Goal: Task Accomplishment & Management: Manage account settings

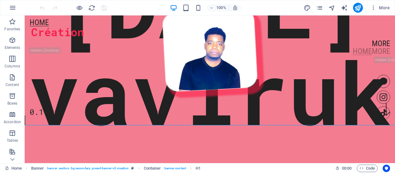
scroll to position [14, 0]
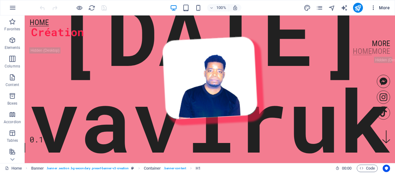
click at [384, 7] on span "More" at bounding box center [380, 8] width 19 height 6
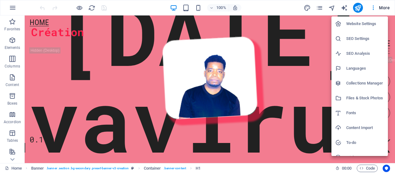
click at [14, 7] on div at bounding box center [197, 86] width 395 height 173
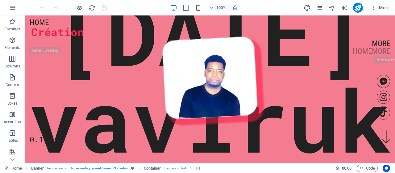
click at [14, 7] on icon "button" at bounding box center [12, 7] width 7 height 7
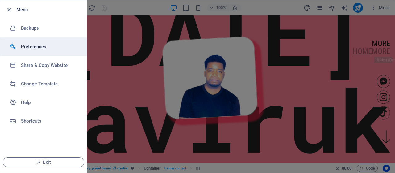
click at [37, 46] on h6 "Preferences" at bounding box center [49, 46] width 57 height 7
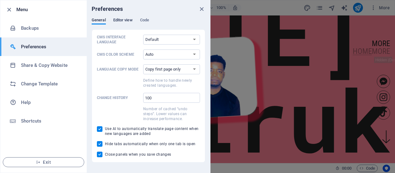
click at [130, 21] on span "Editor view" at bounding box center [122, 20] width 19 height 9
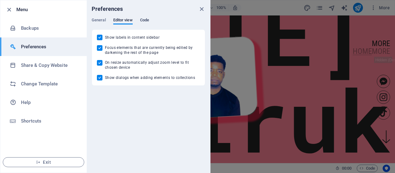
click at [147, 18] on span "Code" at bounding box center [144, 20] width 9 height 9
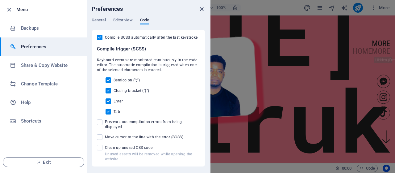
click at [201, 10] on icon "close" at bounding box center [201, 9] width 7 height 7
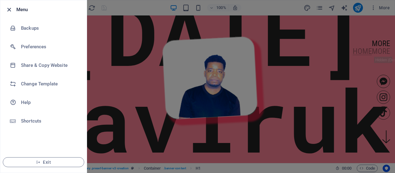
click at [9, 10] on icon "button" at bounding box center [9, 9] width 7 height 7
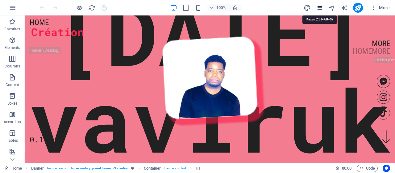
click at [320, 8] on icon "pages" at bounding box center [319, 7] width 7 height 7
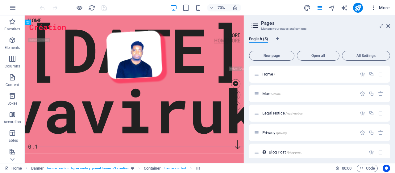
click at [374, 7] on icon "button" at bounding box center [374, 8] width 6 height 6
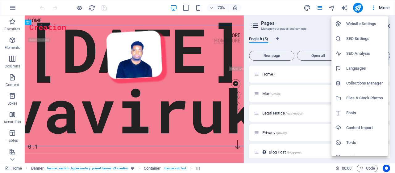
click at [385, 8] on div at bounding box center [197, 86] width 395 height 173
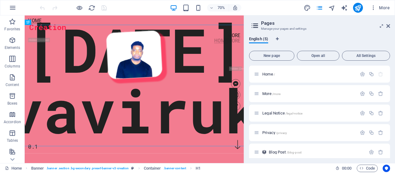
click at [385, 8] on span "More" at bounding box center [380, 8] width 19 height 6
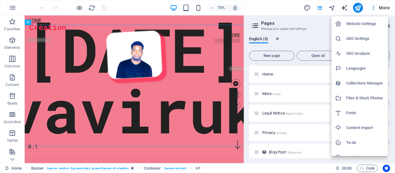
click at [264, 2] on div at bounding box center [197, 86] width 395 height 173
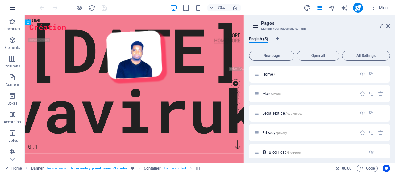
click at [15, 9] on icon "button" at bounding box center [12, 7] width 7 height 7
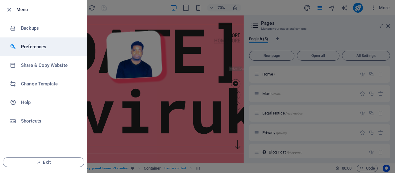
click at [35, 50] on li "Preferences" at bounding box center [43, 46] width 86 height 19
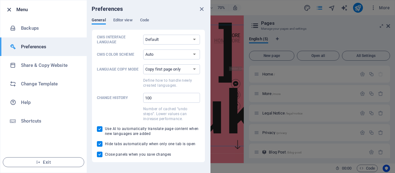
click at [9, 9] on icon "button" at bounding box center [9, 9] width 7 height 7
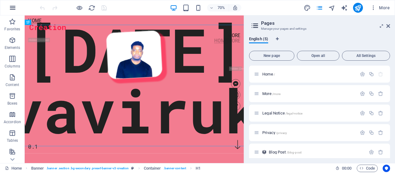
click at [13, 6] on icon "button" at bounding box center [12, 7] width 7 height 7
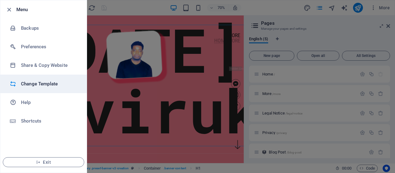
click at [41, 82] on h6 "Change Template" at bounding box center [49, 83] width 57 height 7
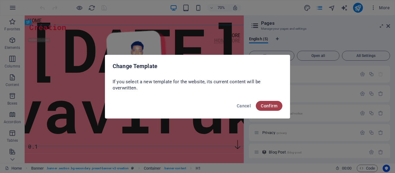
click at [272, 106] on span "Confirm" at bounding box center [269, 105] width 17 height 5
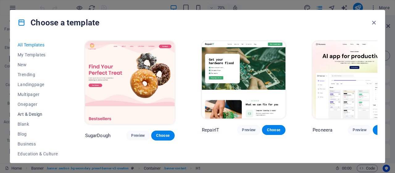
click at [33, 111] on span "Art & Design" at bounding box center [38, 113] width 40 height 5
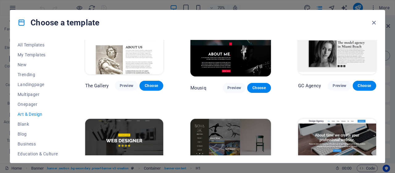
scroll to position [301, 0]
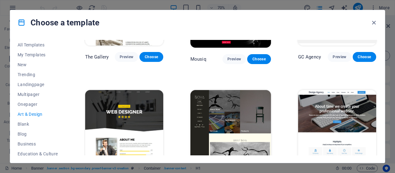
click at [46, 156] on div "All Templates My Templates New Trending Landingpage Multipager Onepager Art & D…" at bounding box center [197, 99] width 375 height 128
click at [47, 152] on span "Education & Culture" at bounding box center [38, 153] width 40 height 5
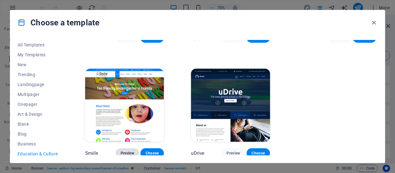
click at [129, 151] on span "Preview" at bounding box center [128, 152] width 14 height 5
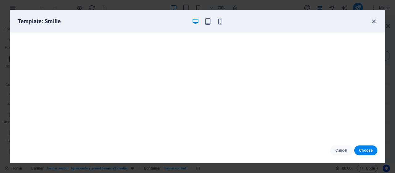
click at [376, 21] on icon "button" at bounding box center [374, 21] width 7 height 7
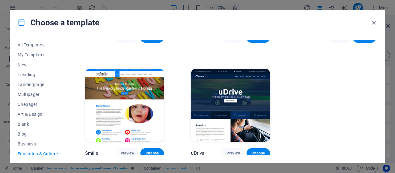
drag, startPoint x: 65, startPoint y: 90, endPoint x: 69, endPoint y: 105, distance: 15.9
click at [69, 105] on div "All Templates My Templates New Trending Landingpage Multipager Onepager Art & D…" at bounding box center [197, 99] width 375 height 128
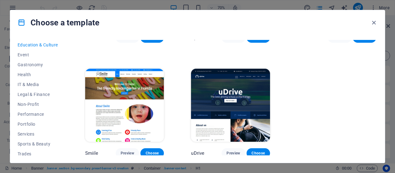
scroll to position [112, 0]
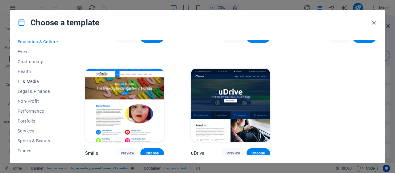
click at [36, 80] on span "IT & Media" at bounding box center [38, 81] width 40 height 5
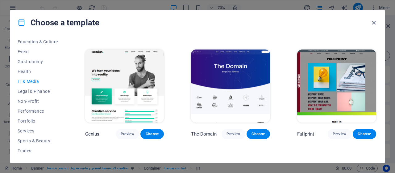
scroll to position [221, 0]
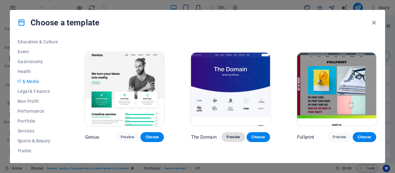
click at [236, 134] on span "Preview" at bounding box center [234, 136] width 14 height 5
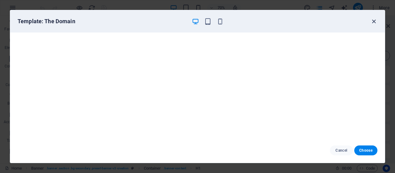
click at [373, 22] on icon "button" at bounding box center [374, 21] width 7 height 7
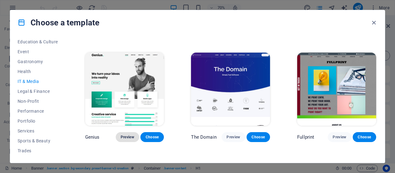
click at [128, 136] on span "Preview" at bounding box center [128, 136] width 14 height 5
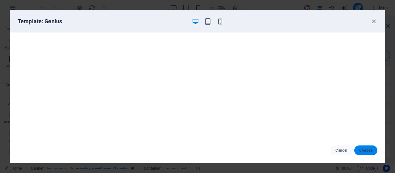
click at [362, 149] on span "Choose" at bounding box center [365, 150] width 13 height 5
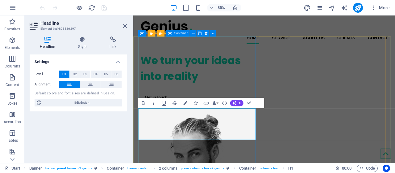
click at [234, 54] on div "We turn your ideas into reality Get in touch" at bounding box center [211, 88] width 138 height 69
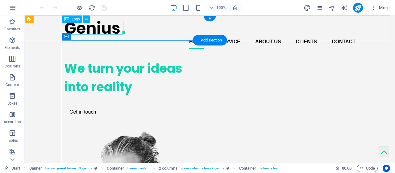
click at [90, 33] on div at bounding box center [209, 27] width 291 height 14
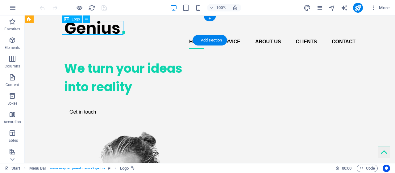
click at [90, 33] on div at bounding box center [209, 27] width 291 height 14
select select "px"
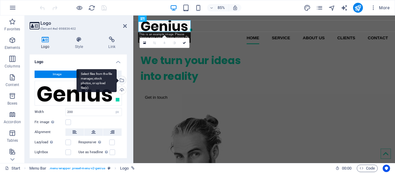
click at [121, 79] on div "Select files from the file manager, stock photos, or upload file(s)" at bounding box center [121, 80] width 9 height 9
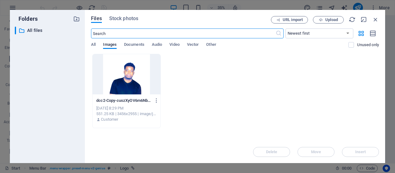
click at [127, 70] on div at bounding box center [127, 74] width 68 height 40
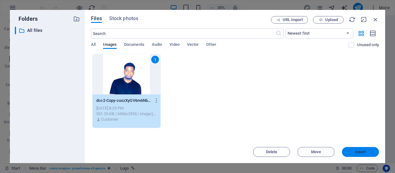
click at [357, 153] on span "Insert" at bounding box center [360, 152] width 11 height 4
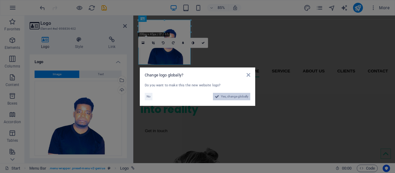
click at [239, 96] on span "Yes, change globally" at bounding box center [234, 96] width 27 height 7
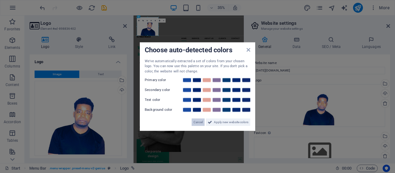
click at [201, 121] on span "Cancel" at bounding box center [198, 121] width 9 height 7
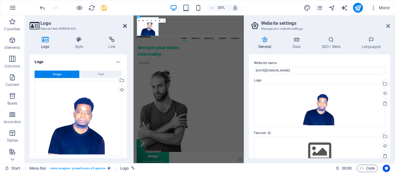
click at [126, 27] on icon at bounding box center [125, 25] width 4 height 5
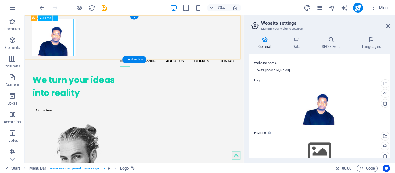
click at [76, 45] on div at bounding box center [181, 46] width 291 height 53
select select "px"
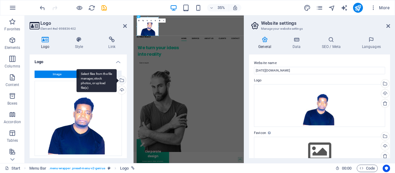
click at [122, 80] on div "Select files from the file manager, stock photos, or upload file(s)" at bounding box center [121, 80] width 9 height 9
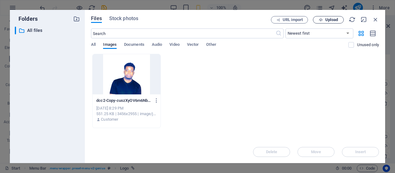
click at [331, 22] on button "Upload" at bounding box center [328, 19] width 31 height 7
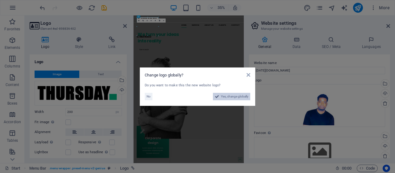
click at [234, 95] on span "Yes, change globally" at bounding box center [234, 96] width 27 height 7
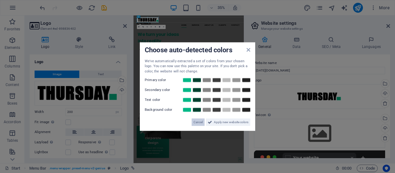
click at [202, 123] on span "Cancel" at bounding box center [198, 121] width 9 height 7
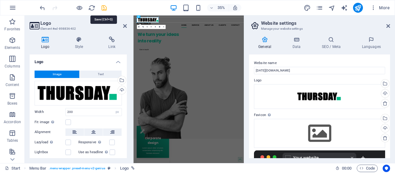
click at [105, 8] on icon "save" at bounding box center [104, 7] width 7 height 7
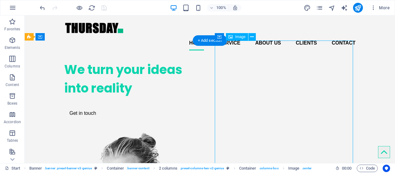
select select "px"
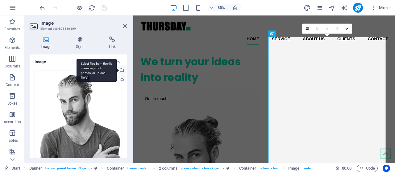
click at [122, 69] on div "Select files from the file manager, stock photos, or upload file(s)" at bounding box center [121, 70] width 9 height 9
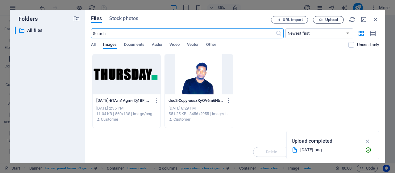
click at [324, 20] on span "Upload" at bounding box center [328, 20] width 25 height 4
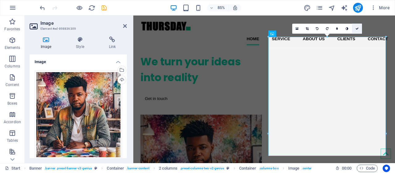
click at [358, 29] on icon at bounding box center [357, 28] width 3 height 3
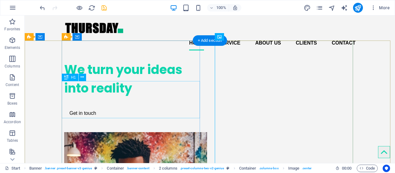
click at [119, 97] on div "We turn your ideas into reality" at bounding box center [133, 78] width 138 height 37
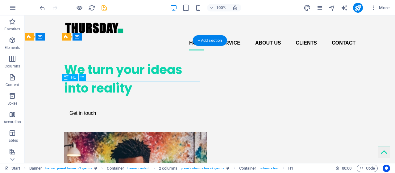
click at [119, 97] on div "We turn your ideas into reality" at bounding box center [133, 78] width 138 height 37
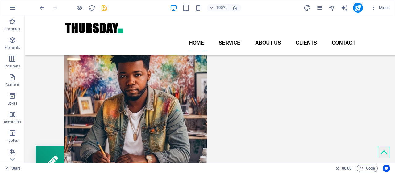
scroll to position [83, 0]
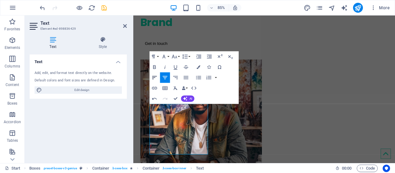
click at [156, 78] on icon "button" at bounding box center [155, 77] width 6 height 6
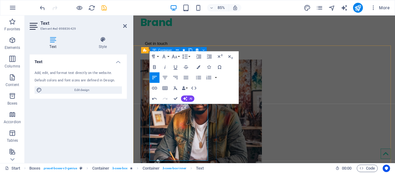
drag, startPoint x: 177, startPoint y: 171, endPoint x: 151, endPoint y: 130, distance: 48.6
click at [200, 78] on icon "button" at bounding box center [198, 77] width 6 height 6
click at [153, 78] on icon "button" at bounding box center [154, 77] width 5 height 3
click at [155, 78] on icon "button" at bounding box center [154, 77] width 5 height 3
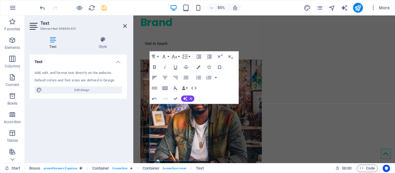
click at [155, 78] on icon "button" at bounding box center [154, 77] width 5 height 3
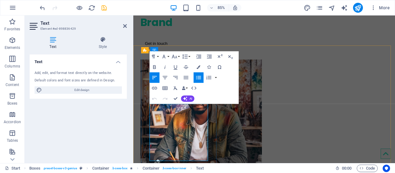
drag, startPoint x: 185, startPoint y: 165, endPoint x: 158, endPoint y: 128, distance: 45.8
click at [198, 79] on icon "button" at bounding box center [198, 77] width 6 height 6
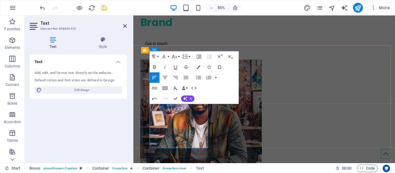
drag, startPoint x: 205, startPoint y: 123, endPoint x: 152, endPoint y: 121, distance: 52.8
click at [200, 78] on icon "button" at bounding box center [198, 77] width 5 height 3
drag, startPoint x: 207, startPoint y: 130, endPoint x: 174, endPoint y: 138, distance: 34.6
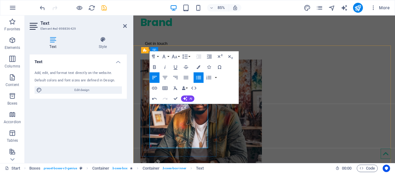
drag, startPoint x: 180, startPoint y: 138, endPoint x: 152, endPoint y: 130, distance: 29.2
click at [199, 77] on icon "button" at bounding box center [198, 77] width 5 height 3
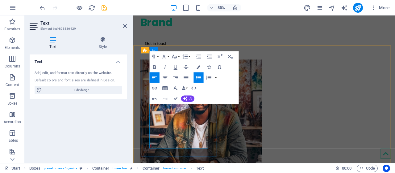
drag, startPoint x: 184, startPoint y: 155, endPoint x: 152, endPoint y: 146, distance: 33.3
click at [199, 76] on icon "button" at bounding box center [198, 77] width 5 height 3
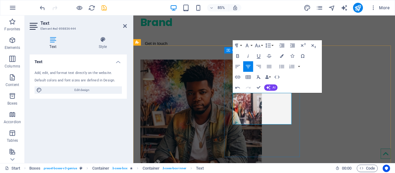
drag, startPoint x: 308, startPoint y: 137, endPoint x: 250, endPoint y: 115, distance: 62.6
click at [281, 66] on icon "button" at bounding box center [281, 66] width 5 height 3
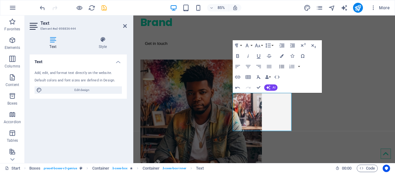
click at [281, 66] on icon "button" at bounding box center [281, 66] width 5 height 3
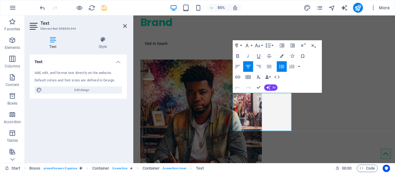
click at [282, 66] on icon "button" at bounding box center [281, 66] width 5 height 3
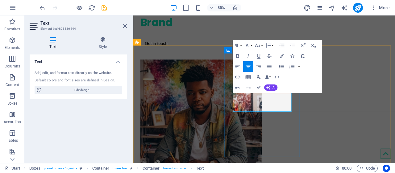
drag, startPoint x: 318, startPoint y: 110, endPoint x: 249, endPoint y: 111, distance: 69.2
click at [283, 67] on icon "button" at bounding box center [282, 66] width 6 height 6
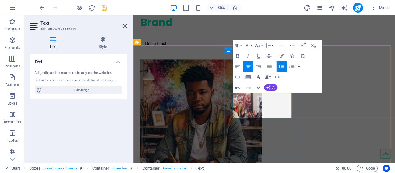
drag, startPoint x: 306, startPoint y: 131, endPoint x: 258, endPoint y: 125, distance: 48.2
click at [283, 65] on icon "button" at bounding box center [282, 66] width 6 height 6
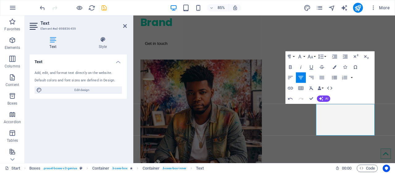
click at [336, 79] on icon "button" at bounding box center [334, 77] width 5 height 3
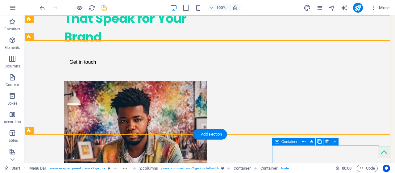
scroll to position [0, 0]
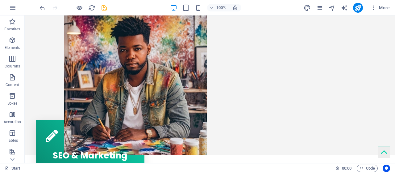
scroll to position [145, 0]
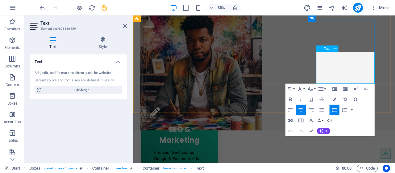
click at [337, 109] on icon "button" at bounding box center [334, 110] width 6 height 6
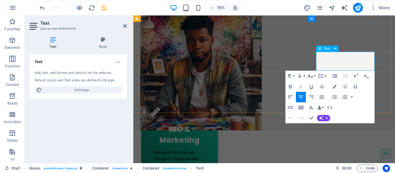
drag, startPoint x: 412, startPoint y: 63, endPoint x: 353, endPoint y: 61, distance: 58.7
click at [334, 96] on icon "button" at bounding box center [334, 97] width 6 height 6
drag, startPoint x: 399, startPoint y: 77, endPoint x: 355, endPoint y: 70, distance: 43.7
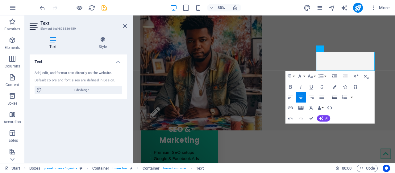
click at [335, 95] on icon "button" at bounding box center [334, 96] width 5 height 3
click at [104, 8] on icon "save" at bounding box center [104, 7] width 7 height 7
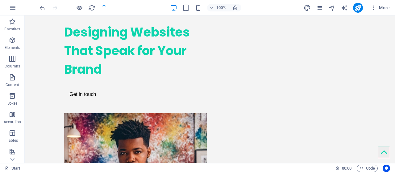
scroll to position [0, 0]
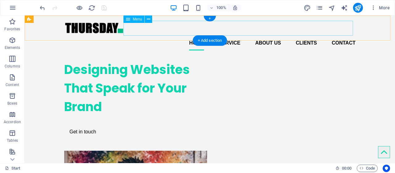
click at [315, 36] on nav "Home Service About us Clients Contact" at bounding box center [209, 43] width 291 height 15
select select
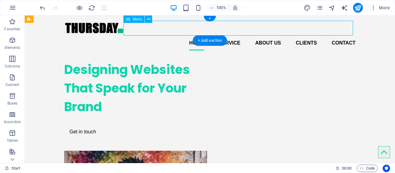
select select
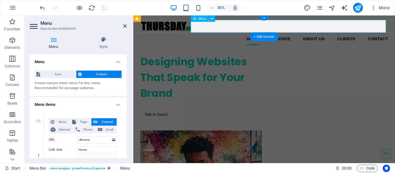
click at [324, 36] on nav "Home Service About us Clients Contact" at bounding box center [287, 43] width 291 height 15
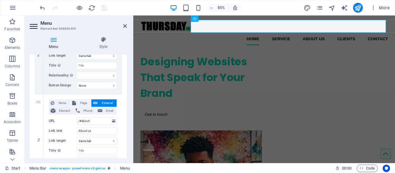
scroll to position [202, 0]
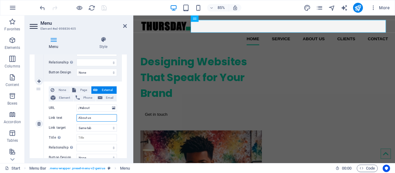
click at [93, 116] on input "About us" at bounding box center [97, 117] width 40 height 7
type input "About"
select select
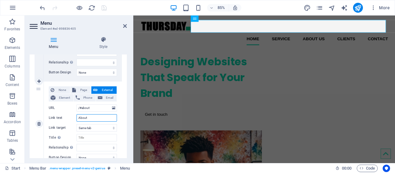
select select
type input "About M"
select select
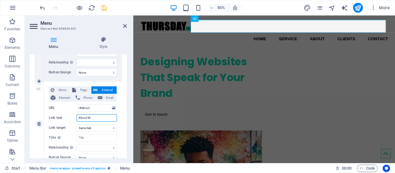
select select
type input "About Me"
select select
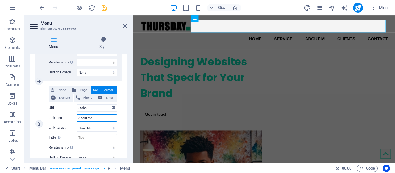
select select
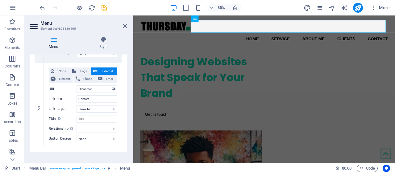
scroll to position [396, 0]
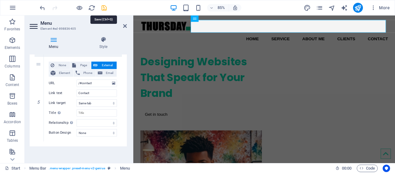
type input "About Me"
click at [104, 9] on icon "save" at bounding box center [104, 7] width 7 height 7
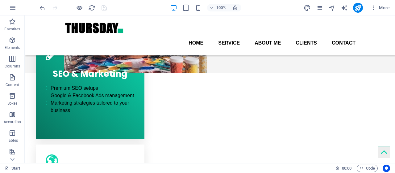
scroll to position [186, 0]
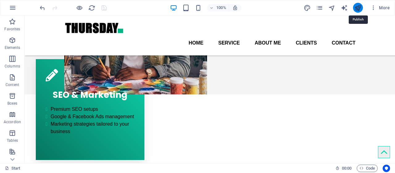
click at [359, 9] on icon "publish" at bounding box center [357, 7] width 7 height 7
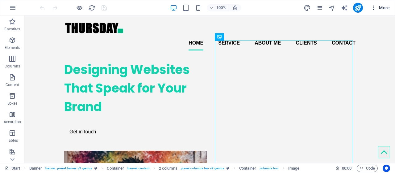
click at [385, 10] on span "More" at bounding box center [380, 8] width 19 height 6
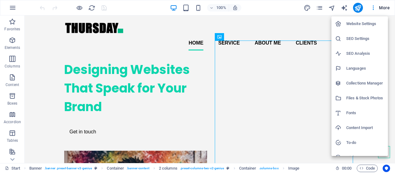
click at [358, 39] on h6 "SEO Settings" at bounding box center [365, 38] width 38 height 7
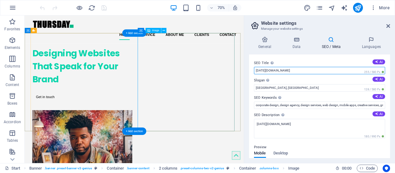
drag, startPoint x: 331, startPoint y: 85, endPoint x: 290, endPoint y: 103, distance: 44.4
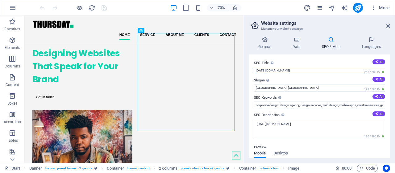
click at [310, 72] on input "[DATE][DOMAIN_NAME]" at bounding box center [319, 70] width 131 height 7
type input "t"
type input "[DATE] Zvaviruka"
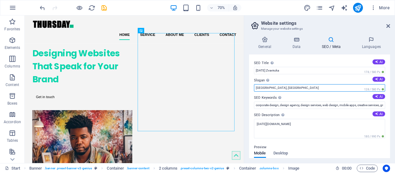
click at [295, 89] on input "[GEOGRAPHIC_DATA], [GEOGRAPHIC_DATA]" at bounding box center [319, 87] width 131 height 7
type input "B"
click at [300, 88] on input "Websites That Work, Marketing that Wins" at bounding box center [319, 87] width 131 height 7
click at [324, 89] on input "Websites That Work, Marketing That Wins" at bounding box center [319, 87] width 131 height 7
click at [283, 88] on input "Websites That Work, Marketing That Wins" at bounding box center [319, 87] width 131 height 7
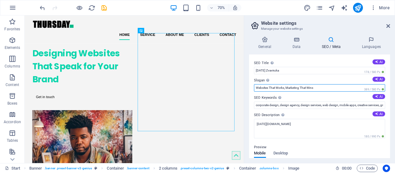
drag, startPoint x: 321, startPoint y: 87, endPoint x: 252, endPoint y: 88, distance: 69.5
click at [252, 88] on div "SEO Title The title of your website - make it something that stands out in sear…" at bounding box center [319, 105] width 141 height 103
type input "Your vision, my code!"
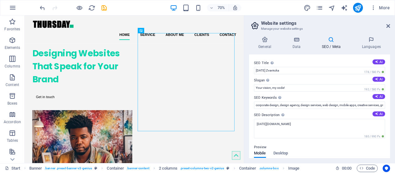
click at [309, 100] on label "SEO Keywords Comma-separated list of keywords representing your website. AI" at bounding box center [319, 97] width 131 height 7
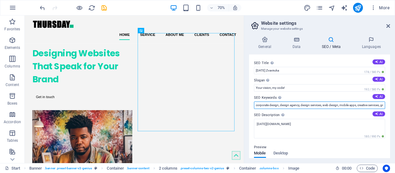
click at [309, 101] on input "corporate design, design agency, design services, web design, mobile apps, crea…" at bounding box center [319, 104] width 131 height 7
click at [285, 102] on input "corporate design, design agency, design services, web design, mobile apps, crea…" at bounding box center [319, 104] width 131 height 7
paste input "freelance web designer [GEOGRAPHIC_DATA], marketing agent [GEOGRAPHIC_DATA], re…"
click at [375, 105] on input "freelance web designer [GEOGRAPHIC_DATA], marketing agent [GEOGRAPHIC_DATA], re…" at bounding box center [319, 104] width 131 height 7
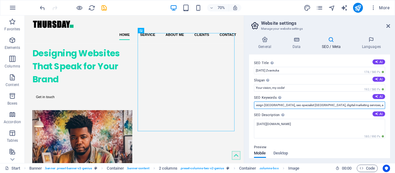
paste input "web design services [GEOGRAPHIC_DATA], seo services [GEOGRAPHIC_DATA], digital …"
type input "freelance web designer [GEOGRAPHIC_DATA], marketing agent [GEOGRAPHIC_DATA], re…"
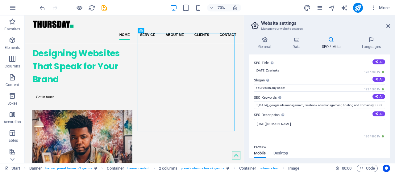
scroll to position [0, 0]
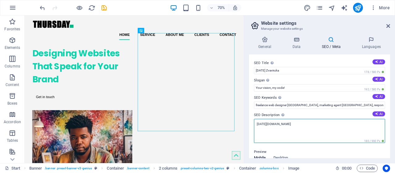
drag, startPoint x: 329, startPoint y: 140, endPoint x: 325, endPoint y: 175, distance: 35.7
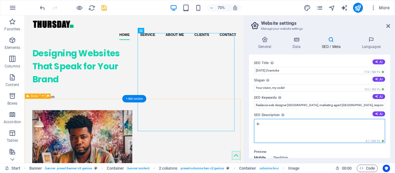
type textarea "t"
click at [263, 124] on textarea "SEO Description Describe the contents of your website - this is crucial for sea…" at bounding box center [319, 131] width 131 height 24
paste textarea "I’m a passionate Web Designer and Marketing Agent with years of experience help…"
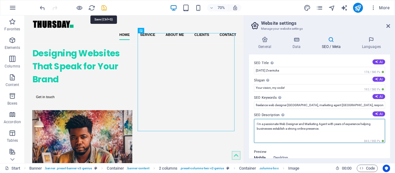
type textarea "I’m a passionate Web Designer and Marketing Agent with years of experience help…"
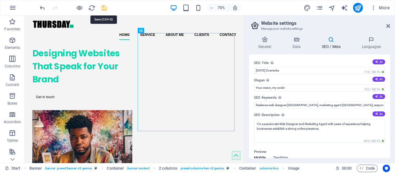
click at [104, 10] on icon "save" at bounding box center [104, 7] width 7 height 7
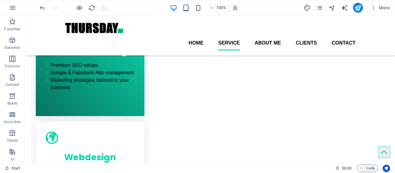
scroll to position [228, 0]
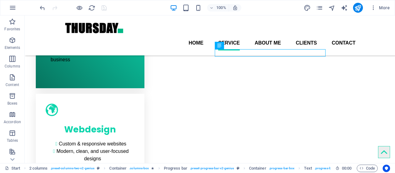
scroll to position [249, 0]
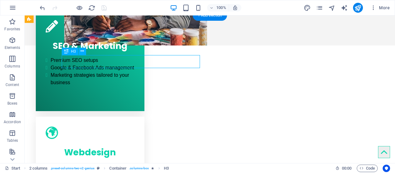
scroll to position [259, 0]
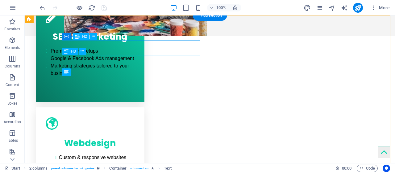
scroll to position [249, 0]
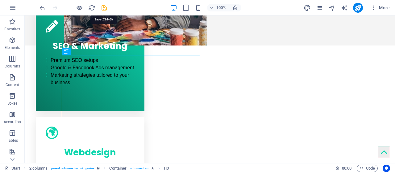
click at [103, 8] on icon "save" at bounding box center [104, 7] width 7 height 7
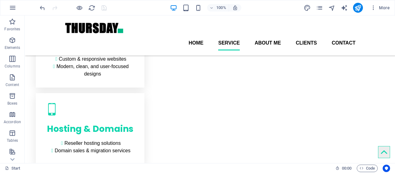
scroll to position [340, 0]
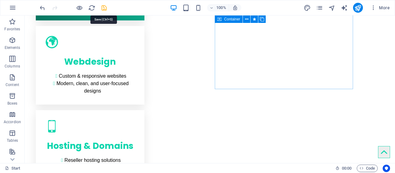
click at [105, 9] on icon "save" at bounding box center [104, 7] width 7 height 7
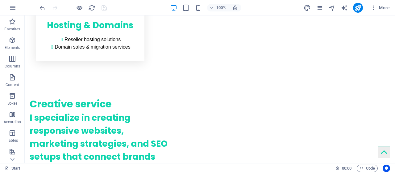
scroll to position [463, 0]
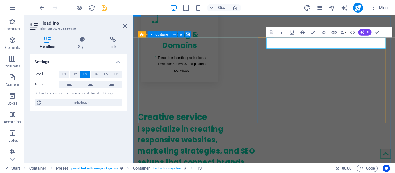
scroll to position [526, 0]
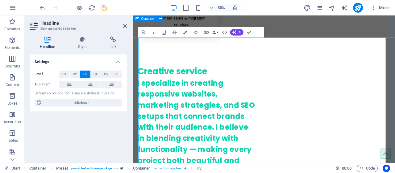
drag, startPoint x: 255, startPoint y: 164, endPoint x: 136, endPoint y: 165, distance: 119.2
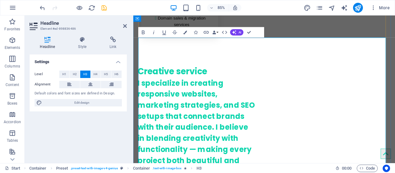
drag, startPoint x: 195, startPoint y: 48, endPoint x: 139, endPoint y: 49, distance: 55.9
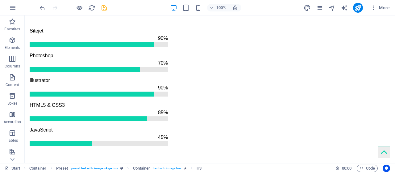
scroll to position [686, 0]
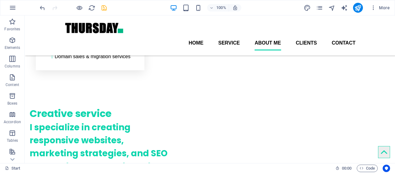
scroll to position [434, 0]
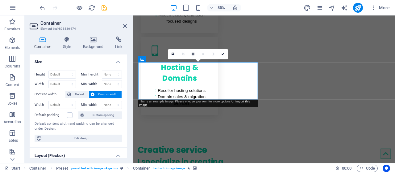
scroll to position [443, 0]
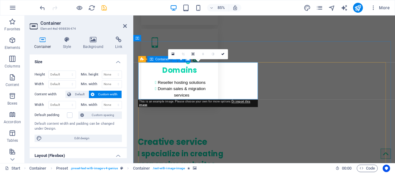
click at [167, 61] on span "Container" at bounding box center [162, 58] width 14 height 3
click at [172, 54] on icon at bounding box center [173, 54] width 3 height 4
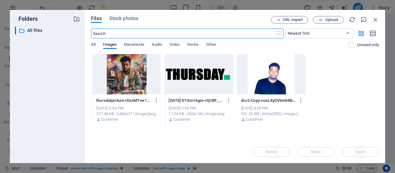
scroll to position [577, 0]
click at [191, 72] on div at bounding box center [199, 74] width 68 height 40
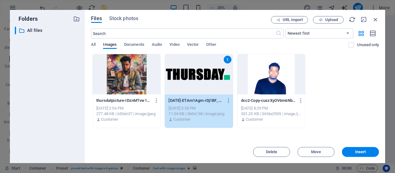
click at [272, 78] on div at bounding box center [271, 74] width 68 height 40
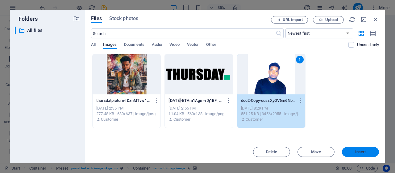
click at [353, 150] on span "Insert" at bounding box center [361, 152] width 32 height 4
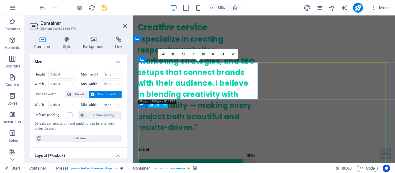
scroll to position [443, 0]
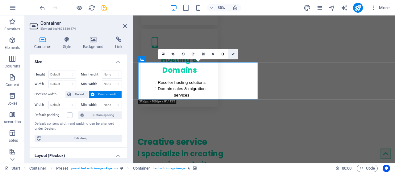
click at [234, 54] on icon at bounding box center [233, 53] width 3 height 3
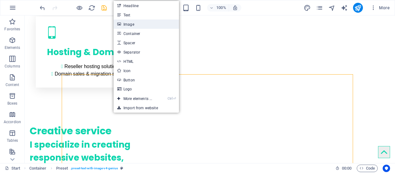
click at [129, 26] on link "Image" at bounding box center [146, 23] width 65 height 9
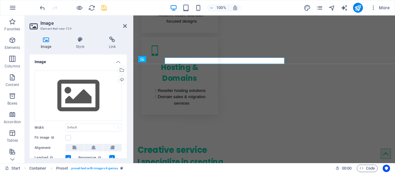
scroll to position [443, 0]
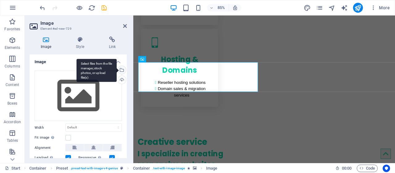
click at [121, 70] on div "Select files from the file manager, stock photos, or upload file(s)" at bounding box center [121, 70] width 9 height 9
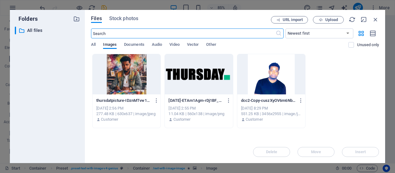
scroll to position [577, 0]
click at [196, 75] on div at bounding box center [199, 74] width 68 height 40
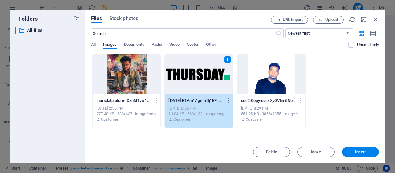
click at [138, 76] on div at bounding box center [127, 74] width 68 height 40
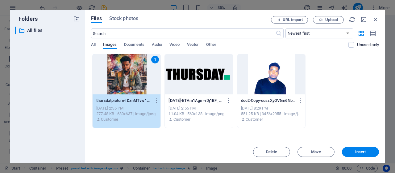
click at [209, 84] on div at bounding box center [199, 74] width 68 height 40
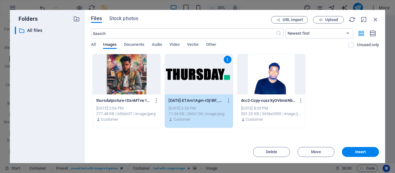
click at [132, 72] on div at bounding box center [127, 74] width 68 height 40
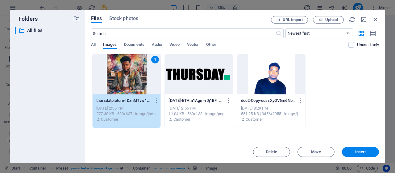
click at [177, 74] on div at bounding box center [199, 74] width 68 height 40
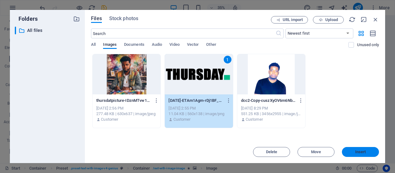
click at [354, 151] on span "Insert" at bounding box center [361, 152] width 32 height 4
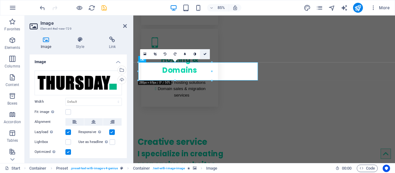
click at [206, 54] on icon at bounding box center [204, 53] width 3 height 3
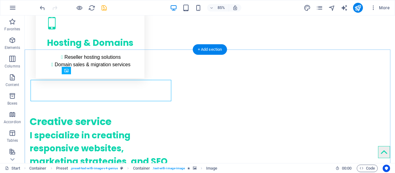
scroll to position [434, 0]
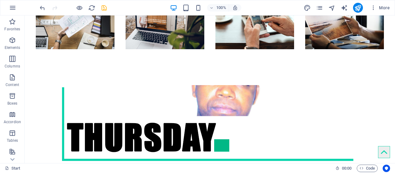
scroll to position [877, 0]
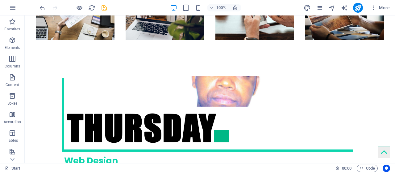
click at [105, 8] on icon "save" at bounding box center [104, 7] width 7 height 7
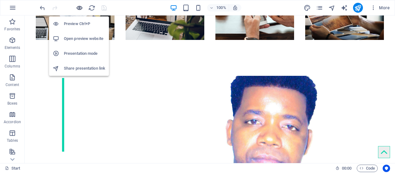
click at [79, 6] on icon "button" at bounding box center [79, 7] width 7 height 7
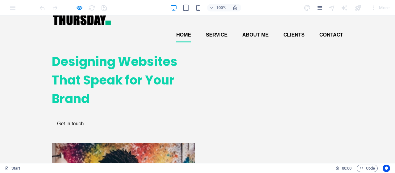
scroll to position [0, 0]
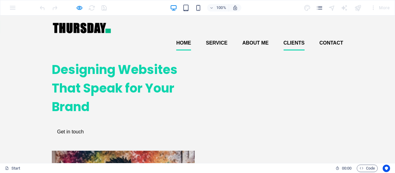
click at [295, 36] on link "Clients" at bounding box center [294, 43] width 21 height 15
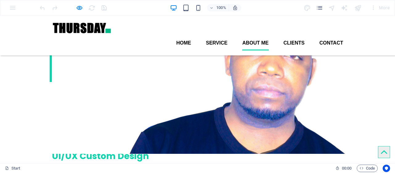
scroll to position [920, 0]
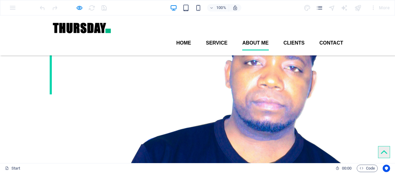
click at [255, 36] on link "About Me" at bounding box center [255, 43] width 26 height 15
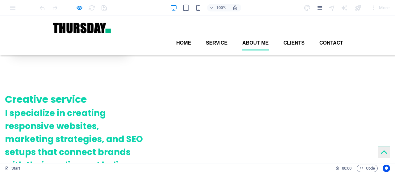
scroll to position [438, 0]
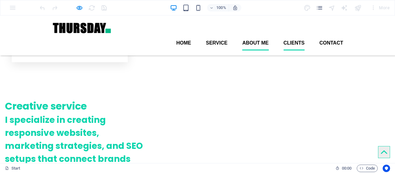
click at [291, 36] on link "Clients" at bounding box center [294, 43] width 21 height 15
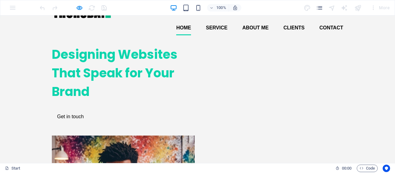
scroll to position [0, 0]
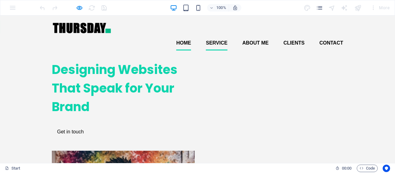
click at [216, 36] on link "Service" at bounding box center [217, 43] width 22 height 15
click at [259, 36] on link "About Me" at bounding box center [255, 43] width 26 height 15
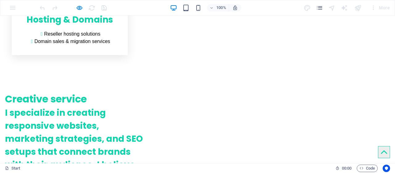
scroll to position [463, 0]
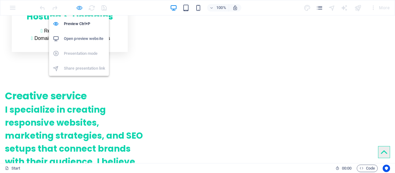
click at [77, 6] on icon "button" at bounding box center [79, 7] width 7 height 7
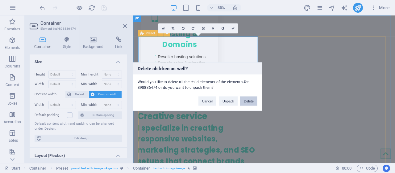
click at [247, 100] on button "Delete" at bounding box center [248, 100] width 17 height 9
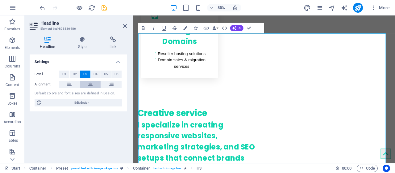
click at [91, 85] on icon at bounding box center [90, 84] width 4 height 7
click at [70, 85] on icon at bounding box center [69, 84] width 4 height 7
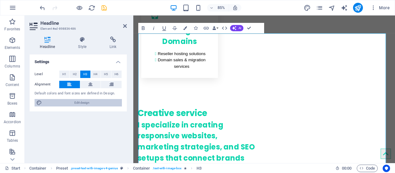
click at [84, 103] on span "Edit design" at bounding box center [82, 102] width 76 height 7
select select "px"
select select "400"
select select "px"
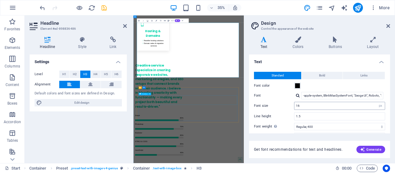
scroll to position [612, 0]
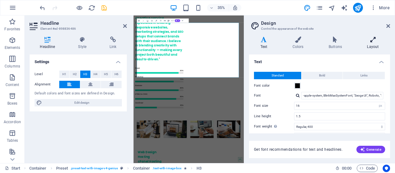
click at [372, 48] on h4 "Layout" at bounding box center [373, 42] width 34 height 13
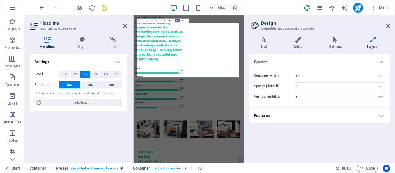
click at [390, 24] on aside "Design Control the appearance of the website Variants Text Colors Buttons Layou…" at bounding box center [319, 88] width 151 height 147
click at [390, 25] on icon at bounding box center [389, 25] width 4 height 5
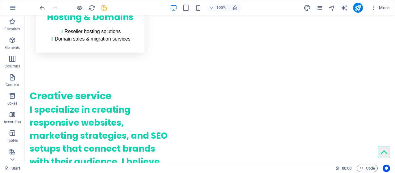
scroll to position [475, 0]
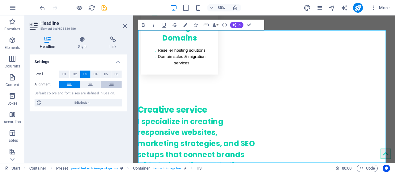
click at [111, 84] on icon at bounding box center [111, 84] width 4 height 7
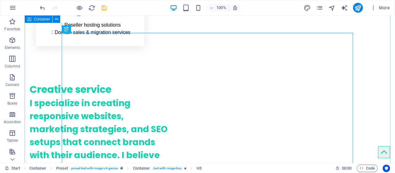
click at [44, 20] on span "Container" at bounding box center [42, 19] width 16 height 4
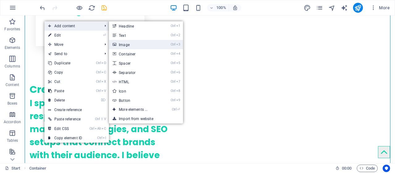
click at [131, 47] on link "Ctrl 3 Image" at bounding box center [134, 44] width 51 height 9
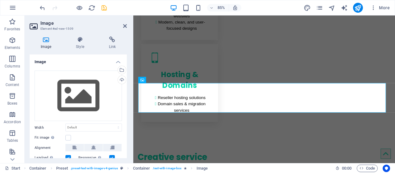
scroll to position [430, 0]
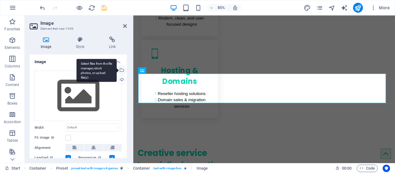
click at [120, 70] on div "Select files from the file manager, stock photos, or upload file(s)" at bounding box center [121, 70] width 9 height 9
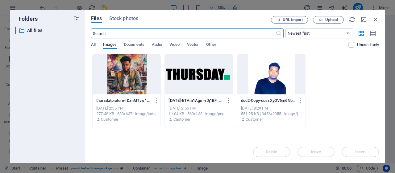
click at [201, 68] on div at bounding box center [199, 74] width 68 height 40
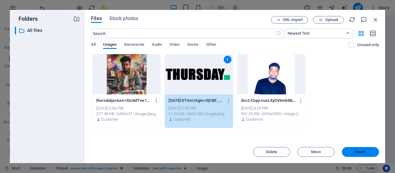
click at [362, 150] on span "Insert" at bounding box center [360, 152] width 11 height 4
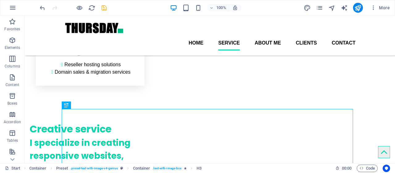
scroll to position [410, 0]
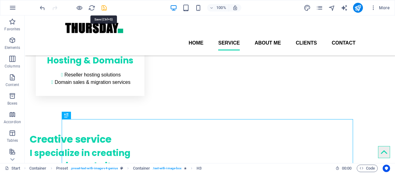
click at [103, 9] on icon "save" at bounding box center [104, 7] width 7 height 7
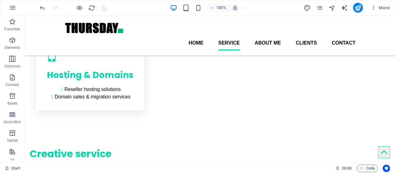
scroll to position [387, 0]
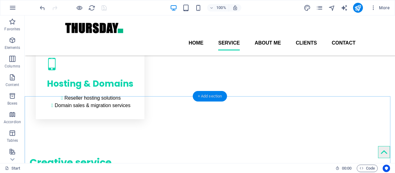
click at [210, 98] on div "+ Add section" at bounding box center [210, 96] width 34 height 10
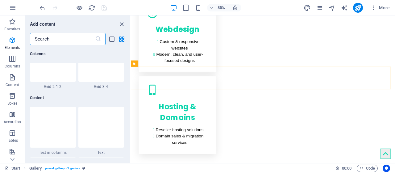
scroll to position [1080, 0]
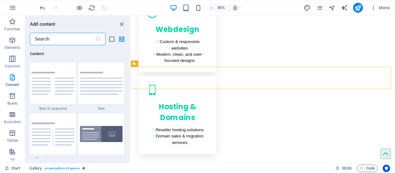
click at [62, 38] on input "text" at bounding box center [62, 39] width 65 height 12
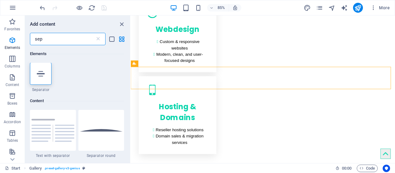
scroll to position [0, 0]
type input "sep"
click at [108, 134] on div at bounding box center [101, 130] width 46 height 41
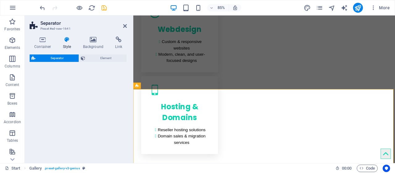
select select "circle"
select select "rem"
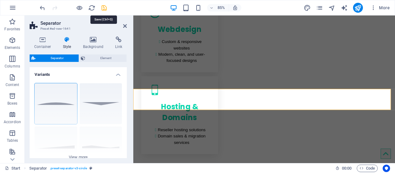
click at [106, 10] on icon "save" at bounding box center [104, 7] width 7 height 7
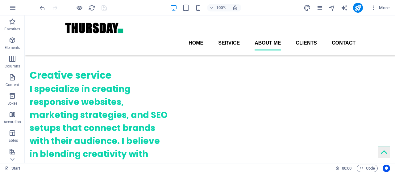
scroll to position [451, 0]
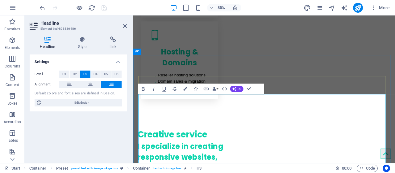
click at [83, 45] on h4 "Style" at bounding box center [83, 42] width 31 height 13
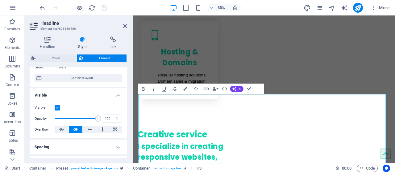
scroll to position [40, 0]
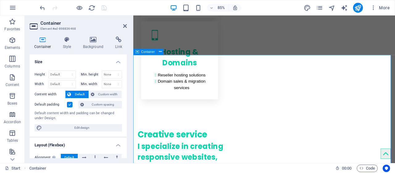
click at [148, 50] on span "Container" at bounding box center [148, 51] width 14 height 3
click at [94, 45] on h4 "Background" at bounding box center [94, 42] width 32 height 13
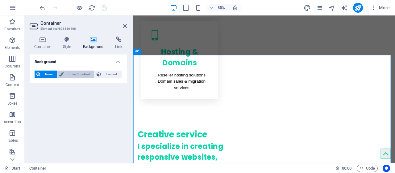
click at [84, 76] on span "Color / Gradient" at bounding box center [78, 73] width 27 height 7
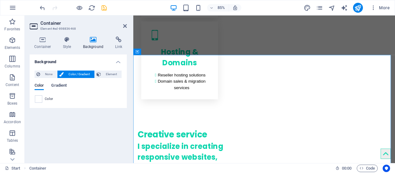
click at [61, 86] on span "Gradient" at bounding box center [58, 86] width 15 height 9
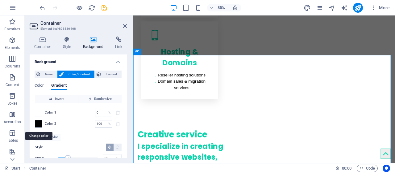
click at [38, 125] on span at bounding box center [38, 123] width 7 height 7
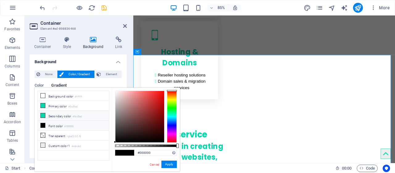
click at [43, 114] on icon at bounding box center [43, 115] width 4 height 4
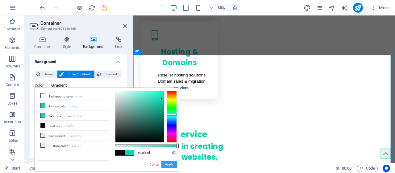
click at [169, 165] on button "Apply" at bounding box center [168, 163] width 15 height 7
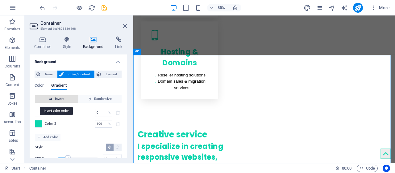
click at [69, 99] on span "Invert" at bounding box center [56, 98] width 38 height 7
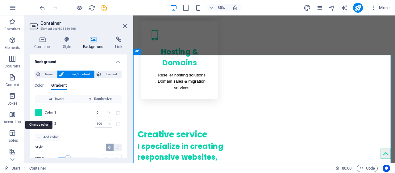
click at [39, 111] on span at bounding box center [38, 112] width 7 height 7
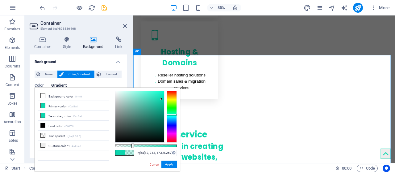
type input "rgba(12, 213, 173, 0.262)"
drag, startPoint x: 177, startPoint y: 144, endPoint x: 131, endPoint y: 147, distance: 45.8
click at [131, 147] on div at bounding box center [132, 145] width 2 height 4
click at [169, 165] on button "Apply" at bounding box center [168, 163] width 15 height 7
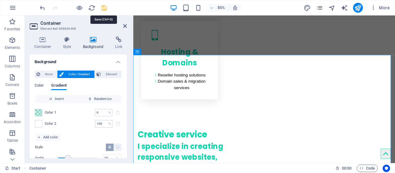
click at [106, 7] on icon "save" at bounding box center [104, 7] width 7 height 7
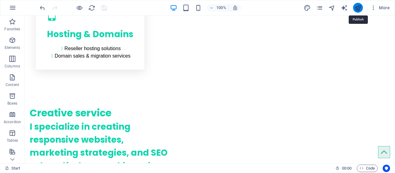
click at [358, 6] on icon "publish" at bounding box center [357, 7] width 7 height 7
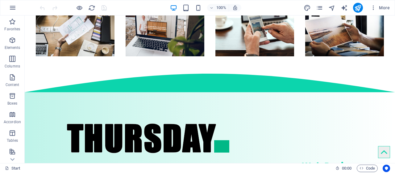
scroll to position [863, 0]
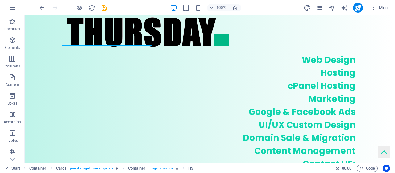
scroll to position [974, 0]
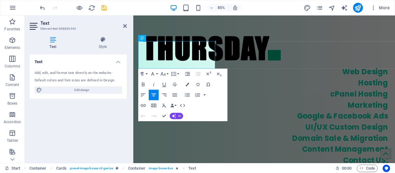
scroll to position [979, 0]
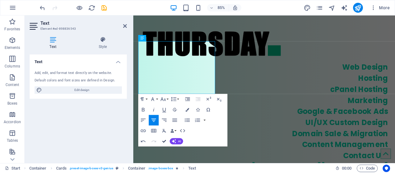
scroll to position [974, 0]
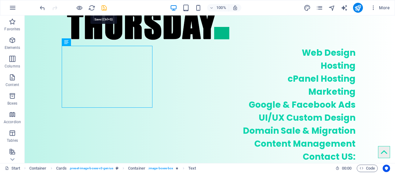
click at [104, 8] on icon "save" at bounding box center [104, 7] width 7 height 7
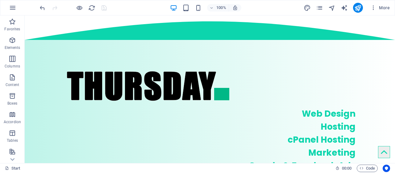
scroll to position [915, 0]
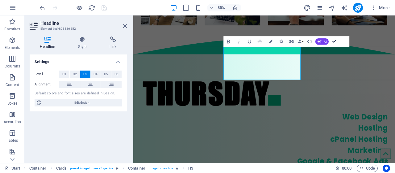
scroll to position [915, 0]
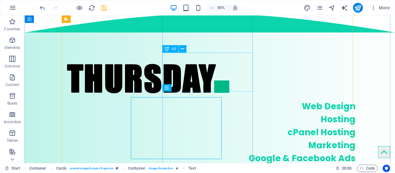
scroll to position [915, 0]
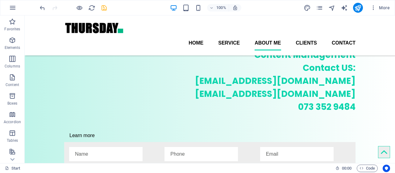
scroll to position [1074, 0]
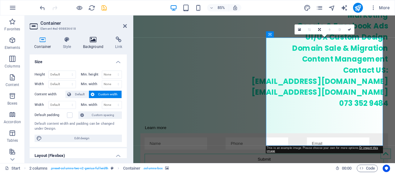
click at [96, 45] on h4 "Background" at bounding box center [94, 42] width 32 height 13
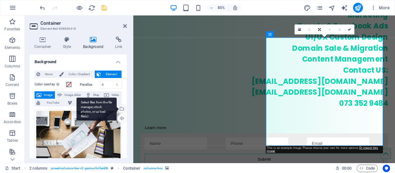
click at [122, 110] on div "Select files from the file manager, stock photos, or upload file(s)" at bounding box center [121, 108] width 9 height 9
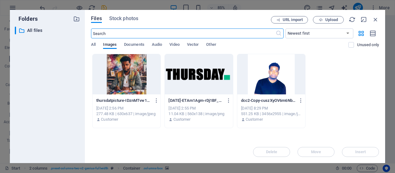
scroll to position [1214, 0]
click at [129, 70] on div at bounding box center [127, 74] width 68 height 40
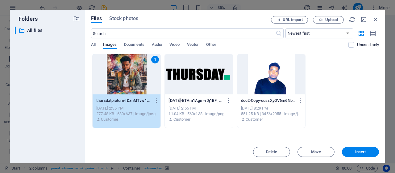
click at [130, 15] on div "Files Stock photos URL import Upload ​ Newest first Oldest first Name (A-Z) Nam…" at bounding box center [235, 86] width 300 height 153
click at [130, 18] on span "Stock photos" at bounding box center [123, 18] width 29 height 7
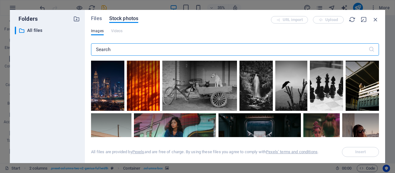
click at [130, 51] on input "text" at bounding box center [230, 49] width 278 height 12
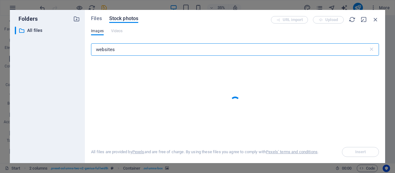
type input "websites"
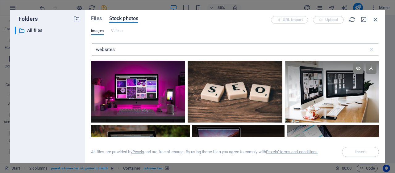
click at [352, 101] on div at bounding box center [332, 92] width 94 height 62
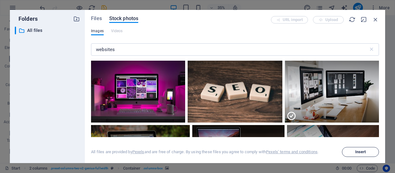
click at [367, 153] on span "Insert" at bounding box center [360, 152] width 31 height 4
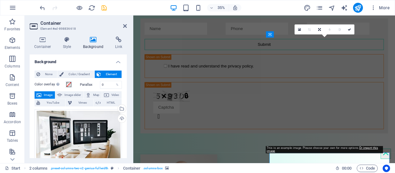
scroll to position [1079, 0]
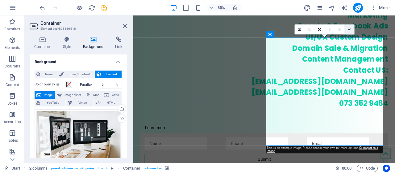
click at [349, 29] on icon at bounding box center [349, 29] width 3 height 3
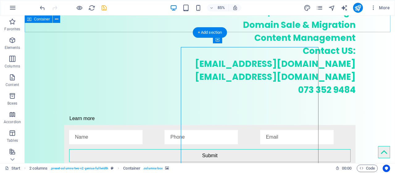
scroll to position [1074, 0]
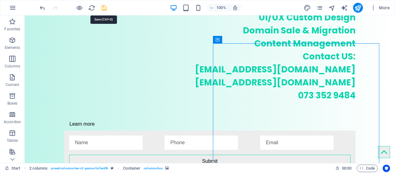
click at [104, 9] on icon "save" at bounding box center [104, 7] width 7 height 7
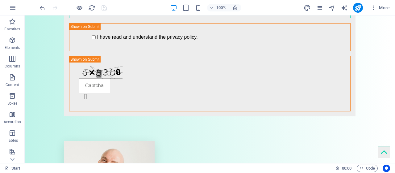
scroll to position [1225, 0]
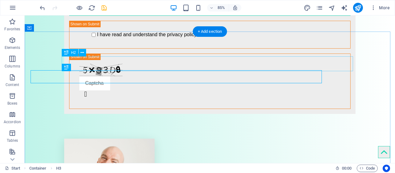
scroll to position [1226, 0]
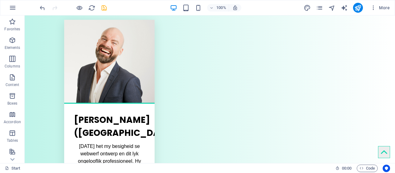
scroll to position [1419, 0]
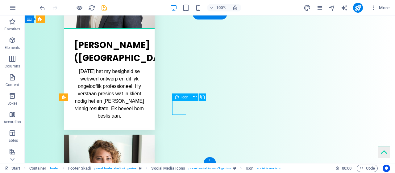
select select "xMidYMid"
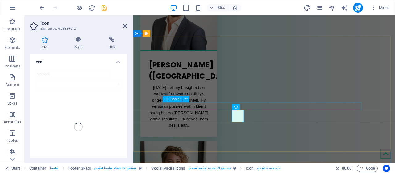
scroll to position [1392, 0]
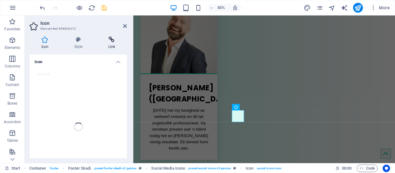
click at [113, 45] on h4 "Link" at bounding box center [112, 42] width 30 height 13
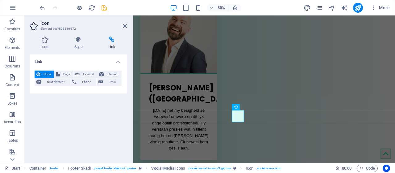
click at [113, 48] on h4 "Link" at bounding box center [112, 42] width 30 height 13
click at [112, 44] on h4 "Link" at bounding box center [112, 42] width 30 height 13
click at [84, 75] on span "External" at bounding box center [89, 73] width 14 height 7
select select "blank"
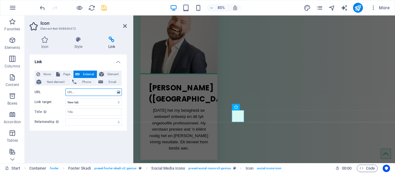
click at [81, 91] on input "URL" at bounding box center [93, 91] width 57 height 7
paste input "https://www.facebook.com/thursdayzvaviruka"
type input "https://www.facebook.com/thursdayzvaviruka"
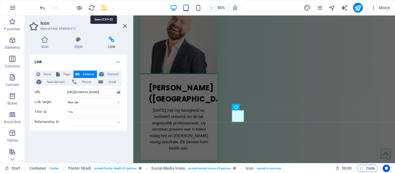
click at [103, 8] on icon "save" at bounding box center [104, 7] width 7 height 7
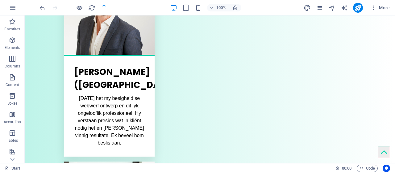
scroll to position [1393, 0]
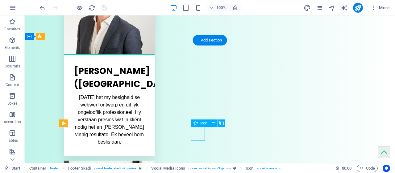
select select "xMidYMid"
select select "px"
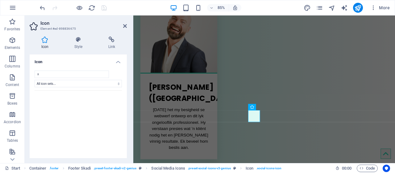
scroll to position [1392, 0]
click at [115, 47] on h4 "Link" at bounding box center [112, 42] width 30 height 13
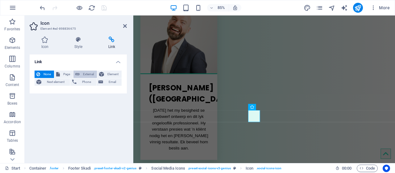
click at [86, 74] on span "External" at bounding box center [89, 73] width 14 height 7
select select "blank"
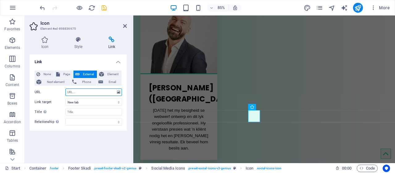
paste input "https://x.com/namespaceit"
type input "https://x.com/namespaceit"
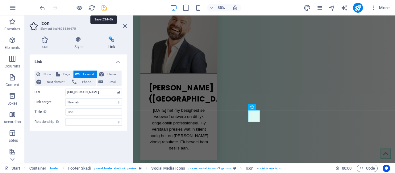
click at [105, 10] on icon "save" at bounding box center [104, 7] width 7 height 7
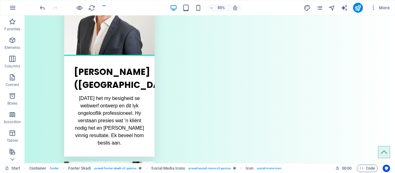
scroll to position [1393, 0]
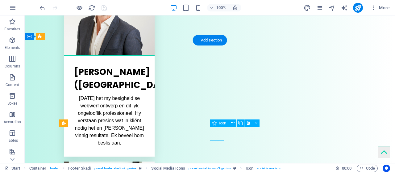
select select "xMidYMid"
select select "px"
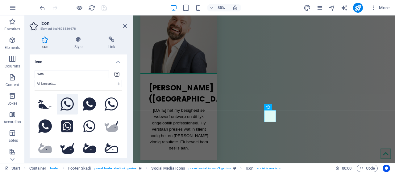
type input "Wha"
click at [65, 103] on icon at bounding box center [68, 104] width 14 height 14
click at [103, 8] on icon "save" at bounding box center [104, 7] width 7 height 7
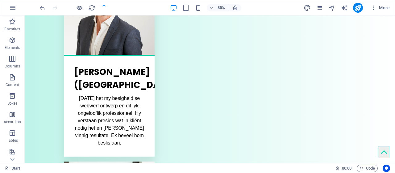
scroll to position [1393, 0]
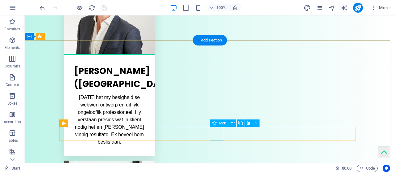
select select "xMidYMid"
select select "px"
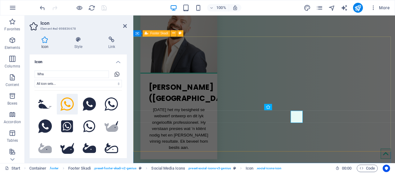
scroll to position [1392, 0]
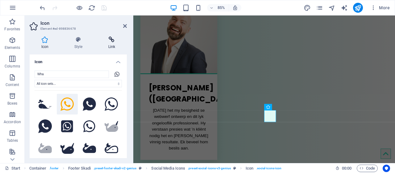
click at [113, 46] on h4 "Link" at bounding box center [112, 42] width 30 height 13
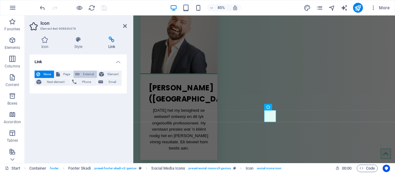
click at [88, 75] on span "External" at bounding box center [89, 73] width 14 height 7
select select "blank"
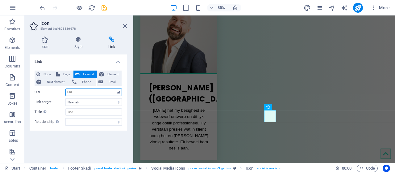
paste input "https://wa.me/27733529484"
type input "https://wa.me/27733529484"
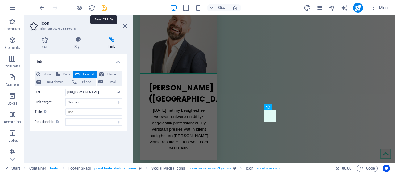
click at [103, 10] on icon "save" at bounding box center [104, 7] width 7 height 7
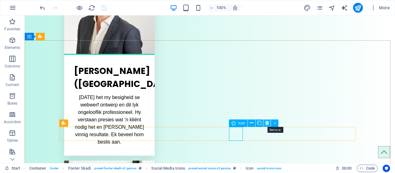
click at [267, 122] on icon at bounding box center [267, 122] width 3 height 6
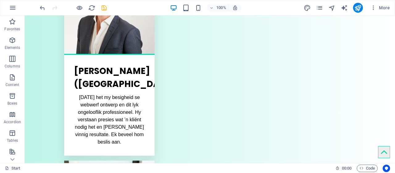
scroll to position [1419, 0]
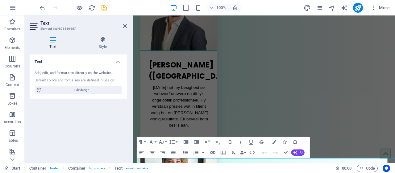
scroll to position [1387, 0]
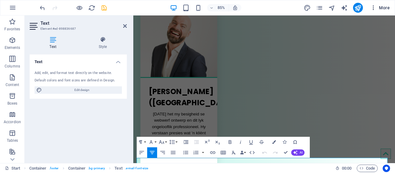
click at [382, 5] on span "More" at bounding box center [380, 8] width 19 height 6
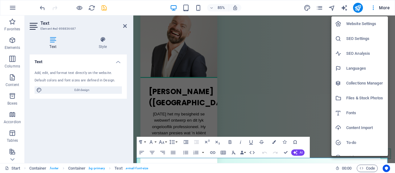
click at [363, 24] on h6 "Website Settings" at bounding box center [365, 23] width 38 height 7
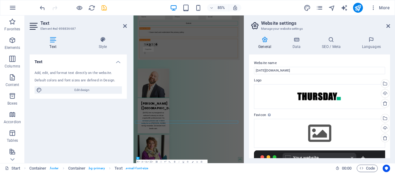
scroll to position [1280, 0]
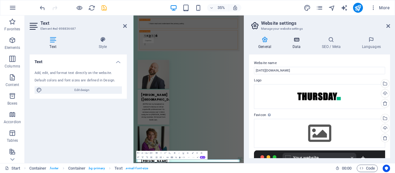
click at [295, 46] on h4 "Data" at bounding box center [297, 42] width 29 height 13
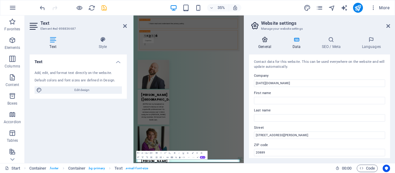
click at [265, 44] on h4 "General" at bounding box center [266, 42] width 34 height 13
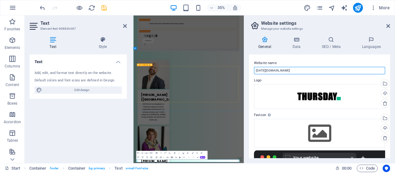
drag, startPoint x: 439, startPoint y: 86, endPoint x: 392, endPoint y: 207, distance: 130.6
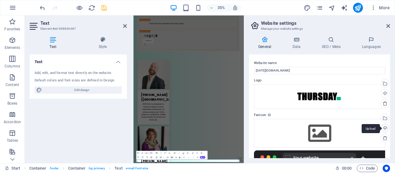
click at [384, 127] on div "Upload" at bounding box center [384, 128] width 9 height 9
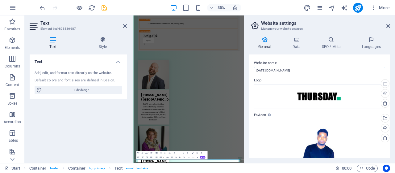
click at [297, 71] on input "[DATE][DOMAIN_NAME]" at bounding box center [319, 70] width 131 height 7
type input "t"
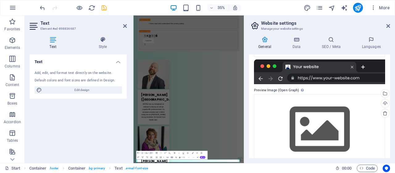
scroll to position [115, 0]
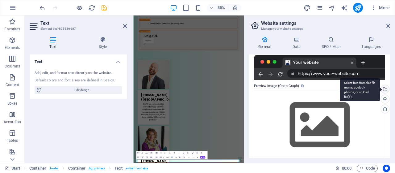
type input "[DATE] Zvaviruka"
click at [385, 90] on div "Select files from the file manager, stock photos, or upload file(s)" at bounding box center [384, 89] width 9 height 9
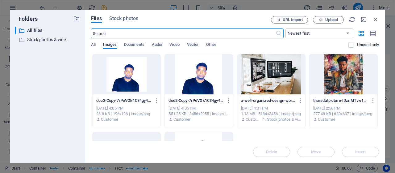
scroll to position [2480, 0]
click at [347, 73] on div at bounding box center [344, 74] width 68 height 40
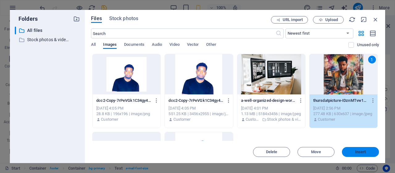
click at [365, 153] on span "Insert" at bounding box center [360, 152] width 11 height 4
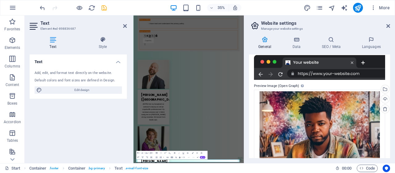
scroll to position [177, 0]
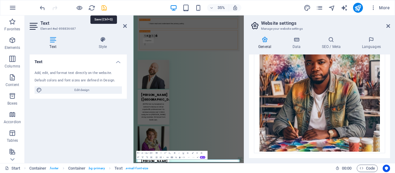
click at [105, 8] on icon "save" at bounding box center [104, 7] width 7 height 7
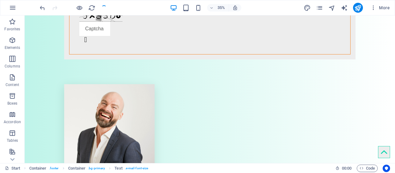
scroll to position [1355, 0]
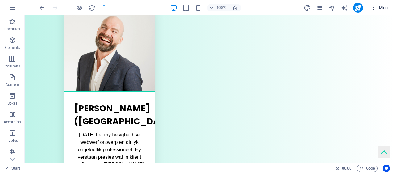
click at [386, 5] on span "More" at bounding box center [380, 8] width 19 height 6
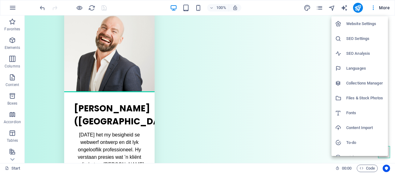
click at [364, 25] on h6 "Website Settings" at bounding box center [365, 23] width 38 height 7
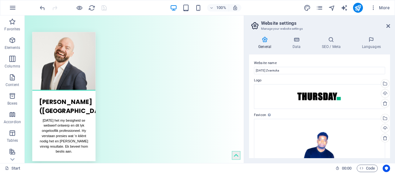
scroll to position [1356, 0]
click at [297, 44] on h4 "Data" at bounding box center [297, 42] width 29 height 13
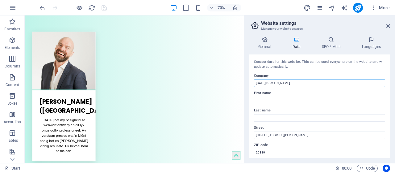
click at [301, 84] on input "[DATE][DOMAIN_NAME]" at bounding box center [319, 82] width 131 height 7
type input "t"
type input "Namespace"
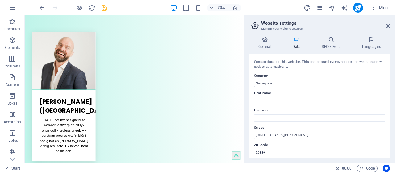
type input "[DATE]"
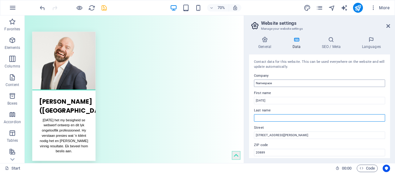
type input "Zvaviruka"
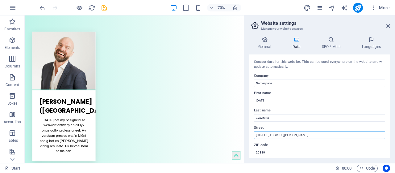
drag, startPoint x: 330, startPoint y: 151, endPoint x: 325, endPoint y: 189, distance: 38.6
click at [298, 133] on input "[STREET_ADDRESS][PERSON_NAME]" at bounding box center [319, 134] width 131 height 7
type input "4"
type input "Milnerton"
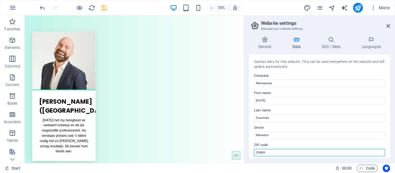
click at [282, 152] on input "20889" at bounding box center [319, 152] width 131 height 7
type input "2"
type input "7441"
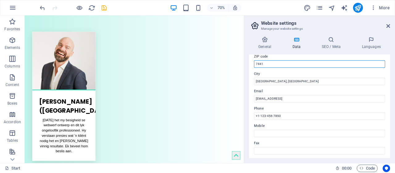
scroll to position [89, 0]
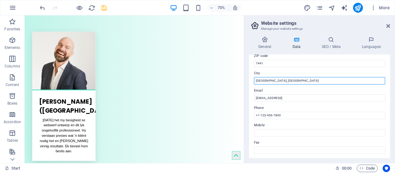
click at [285, 82] on input "[GEOGRAPHIC_DATA], [GEOGRAPHIC_DATA]" at bounding box center [319, 80] width 131 height 7
type input "B"
type input "Cape Town"
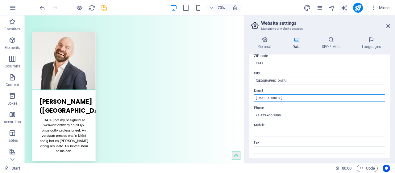
click at [329, 98] on input "[EMAIL_ADDRESS]" at bounding box center [319, 97] width 131 height 7
type input "9"
type input "info@samsprojects.co.za"
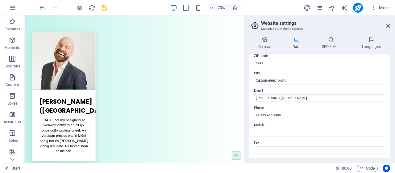
click at [293, 116] on input "+1-123-456-7890" at bounding box center [319, 114] width 131 height 7
type input "+"
type input "+27733529484"
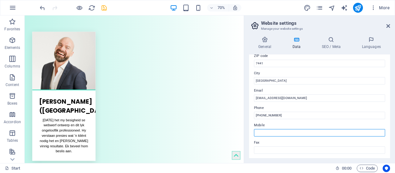
click at [295, 131] on input "Mobile" at bounding box center [319, 132] width 131 height 7
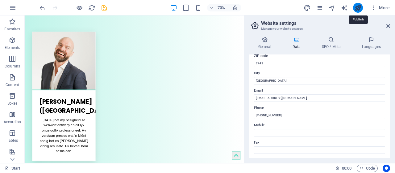
click at [359, 9] on icon "publish" at bounding box center [357, 7] width 7 height 7
